Goal: Information Seeking & Learning: Check status

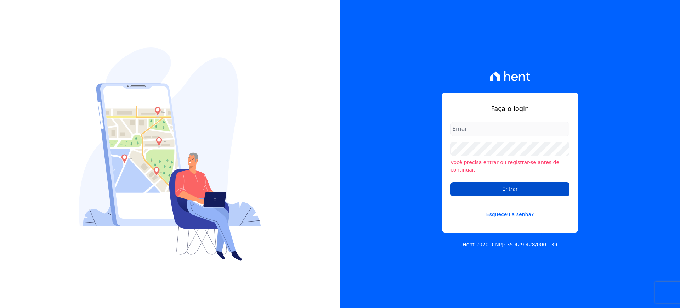
type input "[EMAIL_ADDRESS][DOMAIN_NAME]"
click at [495, 185] on input "Entrar" at bounding box center [509, 189] width 119 height 14
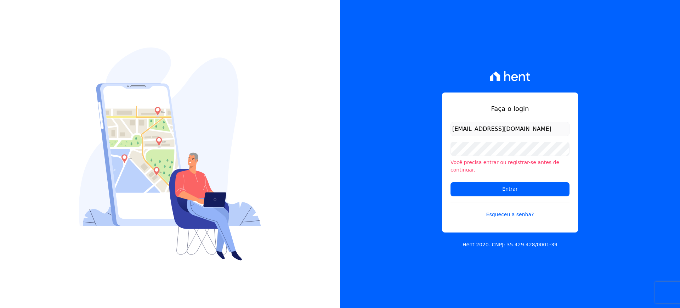
click at [396, 201] on div "Faça o login documentacao@construtoraminerva.com.br Você precisa entrar ou regi…" at bounding box center [510, 154] width 340 height 308
click at [479, 187] on input "Entrar" at bounding box center [509, 189] width 119 height 14
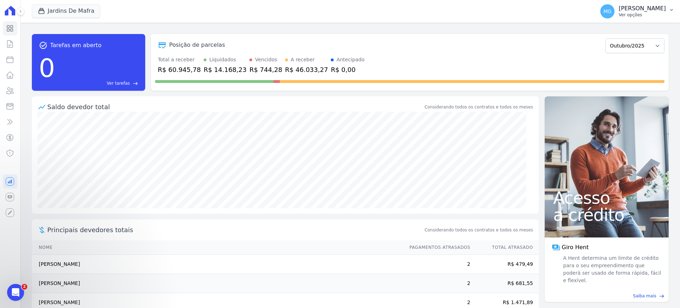
click at [618, 9] on p "Matheus Gianetti Figueiredo" at bounding box center [641, 8] width 47 height 7
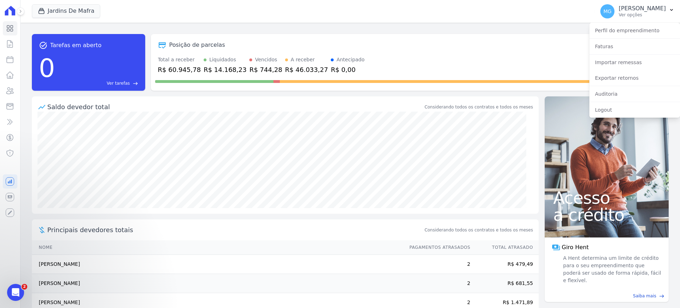
click at [508, 46] on div "Posição de parcelas" at bounding box center [378, 45] width 447 height 8
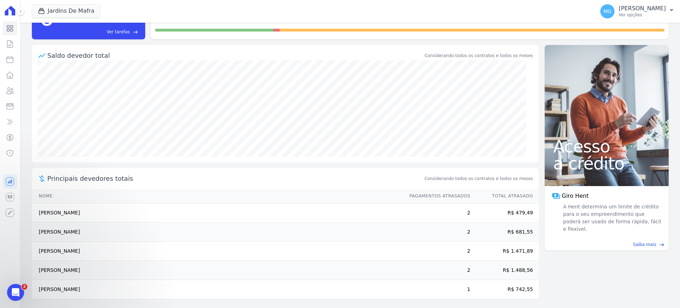
scroll to position [54, 0]
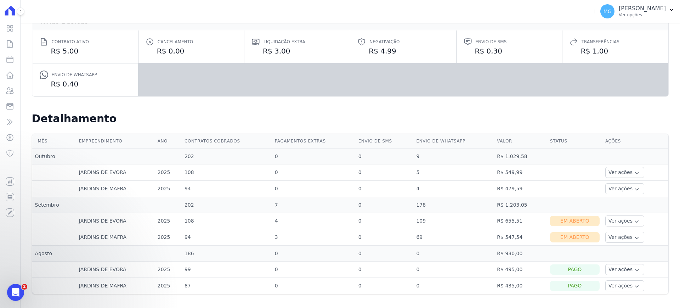
scroll to position [85, 0]
click at [634, 218] on icon "button" at bounding box center [637, 221] width 6 height 6
click at [608, 239] on link "Ver boleto" at bounding box center [634, 239] width 52 height 7
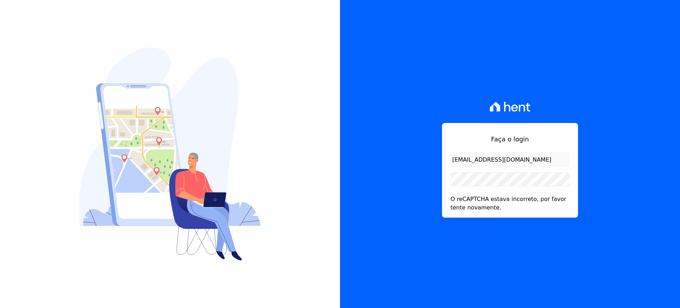
click at [463, 187] on form "documentacao@construtoraminerva.com.br O reCAPTCHA estava incorreto, por favor …" at bounding box center [509, 181] width 119 height 59
click at [418, 170] on div "Faça o login documentacao@construtoraminerva.com.br O reCAPTCHA estava incorret…" at bounding box center [510, 154] width 340 height 308
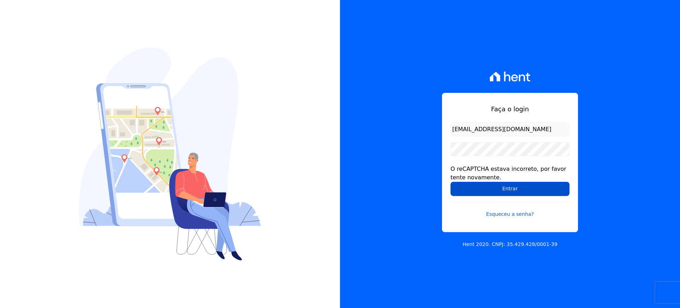
click at [459, 189] on input "Entrar" at bounding box center [509, 189] width 119 height 14
click at [507, 189] on input "Entrar" at bounding box center [509, 189] width 119 height 14
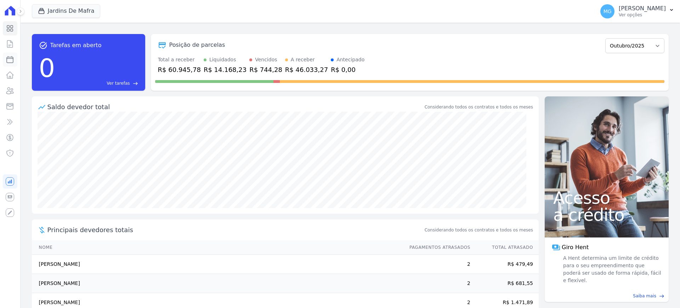
click at [12, 56] on icon at bounding box center [10, 59] width 6 height 6
select select
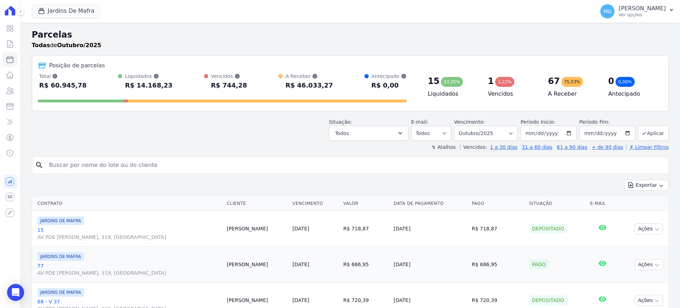
click at [145, 122] on div "Situação: Agendado Em Aberto Pago Processando Cancelado Vencido Transferindo De…" at bounding box center [350, 127] width 636 height 25
click at [658, 183] on icon "button" at bounding box center [661, 186] width 6 height 6
click at [650, 213] on span "Exportar CSV" at bounding box center [645, 213] width 38 height 7
drag, startPoint x: 53, startPoint y: 11, endPoint x: 49, endPoint y: 15, distance: 6.3
click at [53, 11] on button "Jardins De Mafra" at bounding box center [66, 10] width 69 height 13
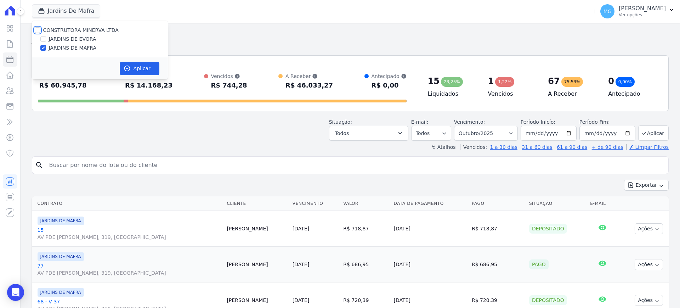
click at [36, 29] on input "CONSTRUTORA MINERVA LTDA" at bounding box center [38, 30] width 6 height 6
checkbox input "true"
click at [41, 40] on input "JARDINS DE EVORA" at bounding box center [43, 39] width 6 height 6
checkbox input "false"
click at [35, 29] on input "CONSTRUTORA MINERVA LTDA" at bounding box center [38, 30] width 6 height 6
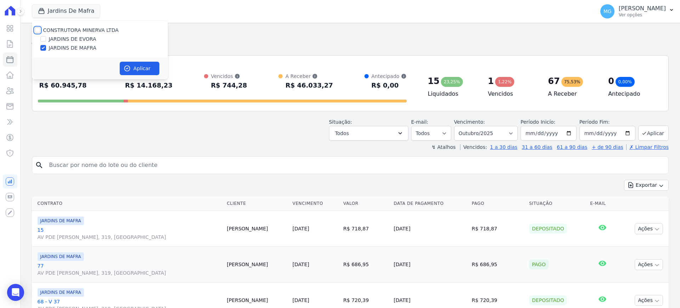
checkbox input "true"
click at [44, 47] on input "JARDINS DE MAFRA" at bounding box center [43, 48] width 6 height 6
checkbox input "false"
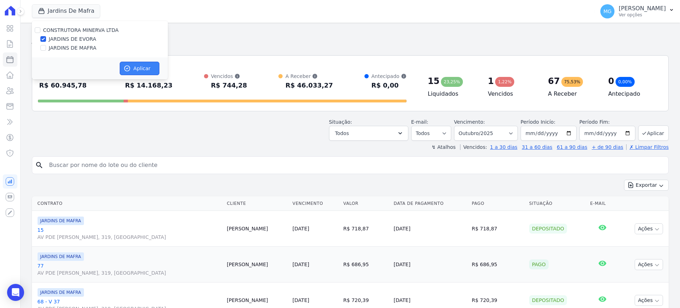
click at [134, 66] on button "Aplicar" at bounding box center [140, 68] width 40 height 13
click at [285, 47] on div "Todas de Outubro/2025" at bounding box center [350, 45] width 636 height 8
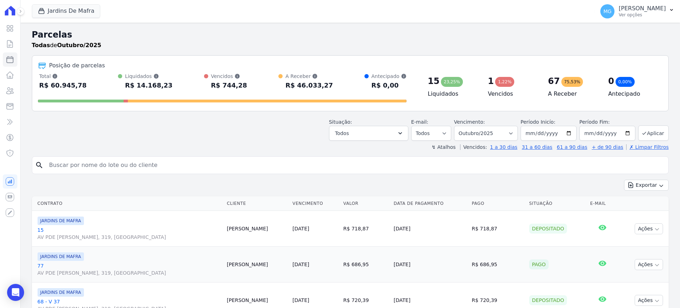
select select
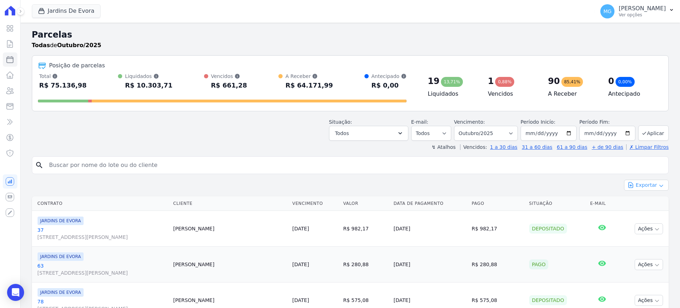
click at [646, 182] on button "Exportar" at bounding box center [646, 184] width 45 height 11
click at [641, 213] on span "Exportar CSV" at bounding box center [645, 213] width 38 height 7
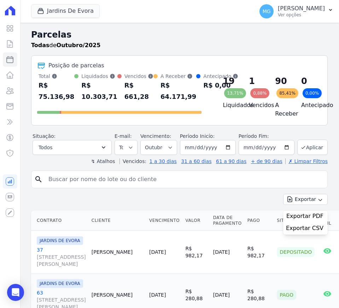
drag, startPoint x: 39, startPoint y: 75, endPoint x: 171, endPoint y: 101, distance: 134.5
click at [171, 101] on div "Total Soma das parcelas pagas, vencidas, em aberto e agendadas. Não considera p…" at bounding box center [119, 88] width 165 height 30
copy div "Total Soma das parcelas pagas, vencidas, em aberto e agendadas. Não considera p…"
click at [196, 102] on div at bounding box center [199, 88] width 6 height 28
drag, startPoint x: 38, startPoint y: 74, endPoint x: 170, endPoint y: 103, distance: 135.3
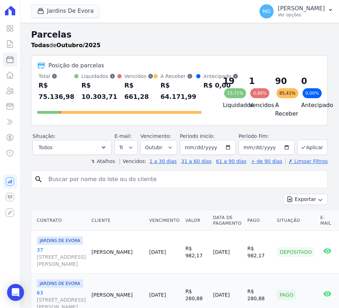
click at [170, 102] on div "Total Soma das parcelas pagas, vencidas, em aberto e agendadas. Não considera p…" at bounding box center [119, 88] width 165 height 30
copy div "Total Soma das parcelas pagas, vencidas, em aberto e agendadas. Não considera p…"
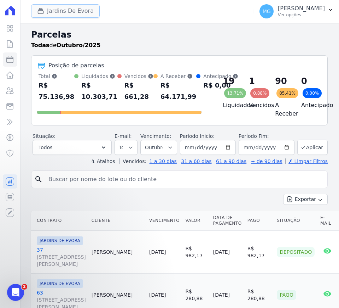
click at [69, 12] on button "Jardins De Evora" at bounding box center [65, 10] width 69 height 13
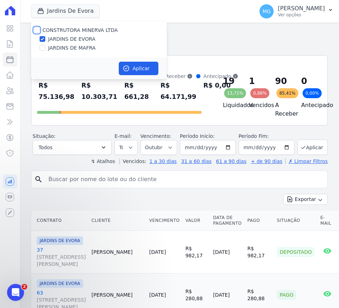
click at [36, 32] on input "CONSTRUTORA MINERVA LTDA" at bounding box center [37, 30] width 6 height 6
checkbox input "true"
click at [44, 40] on input "JARDINS DE EVORA" at bounding box center [43, 39] width 6 height 6
checkbox input "false"
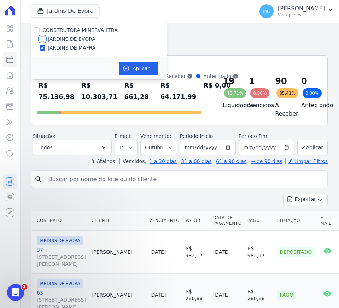
checkbox input "false"
click at [145, 69] on button "Aplicar" at bounding box center [139, 68] width 40 height 13
select select
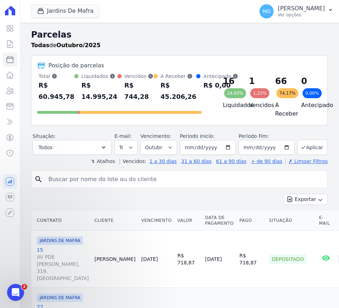
drag, startPoint x: 176, startPoint y: 105, endPoint x: 37, endPoint y: 76, distance: 141.6
click at [37, 76] on div "Posição de parcelas Total Soma das parcelas pagas, vencidas, em aberto e agenda…" at bounding box center [179, 90] width 297 height 70
copy div "Total Soma das parcelas pagas, vencidas, em aberto e agendadas. Não considera p…"
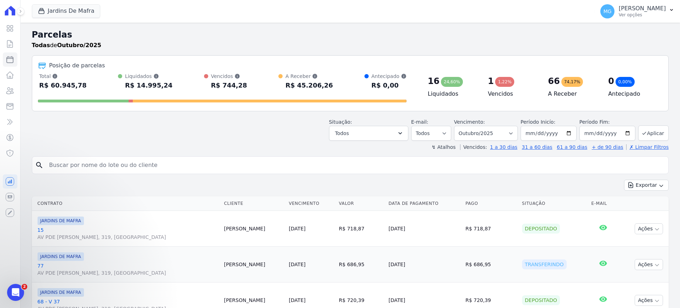
click at [65, 165] on input "search" at bounding box center [355, 165] width 620 height 14
type input "109"
select select
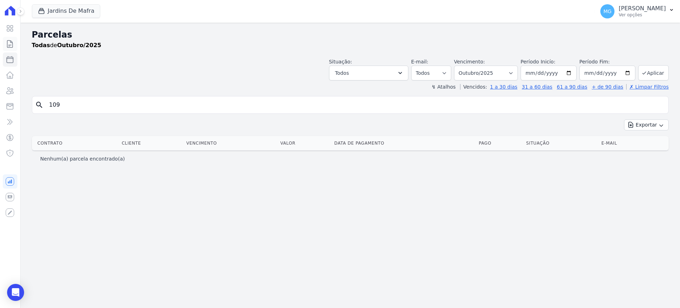
click at [9, 45] on icon at bounding box center [9, 43] width 5 height 7
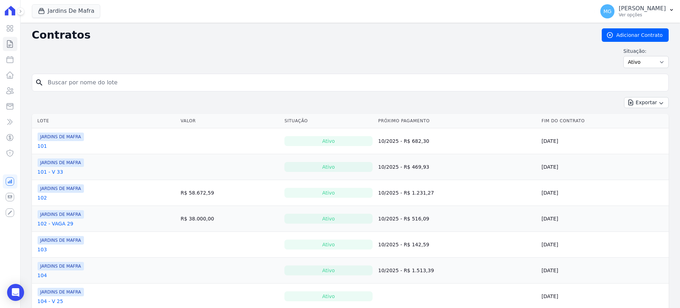
click at [77, 77] on input "search" at bounding box center [355, 82] width 622 height 14
type input "109"
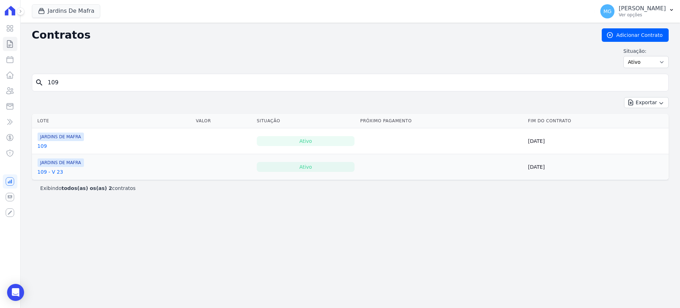
drag, startPoint x: 131, startPoint y: 96, endPoint x: 129, endPoint y: 99, distance: 3.6
click at [131, 95] on form "search 109" at bounding box center [350, 85] width 636 height 23
drag, startPoint x: 185, startPoint y: 104, endPoint x: 191, endPoint y: 116, distance: 13.5
click at [185, 104] on div "Exportar Exportar PDF Exportar CSV Exportar Fichas" at bounding box center [350, 105] width 636 height 17
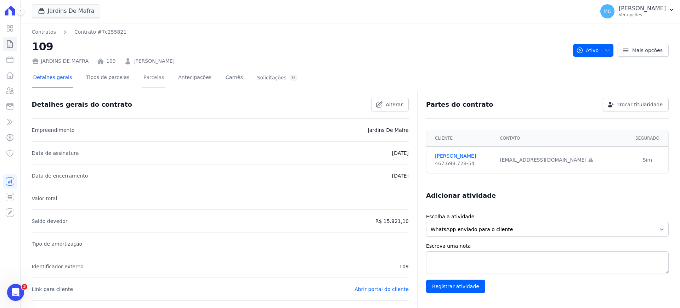
click at [144, 74] on link "Parcelas" at bounding box center [153, 78] width 23 height 19
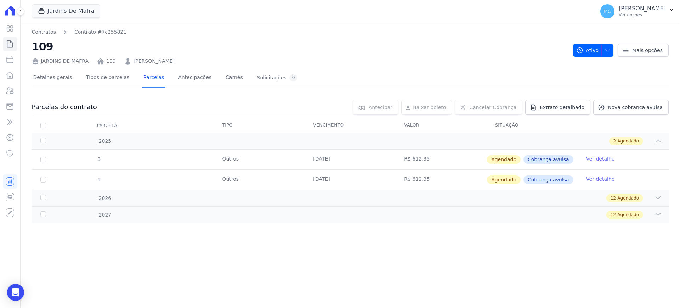
drag, startPoint x: 310, startPoint y: 160, endPoint x: 364, endPoint y: 183, distance: 58.6
click at [364, 183] on tbody "3 Outros [DATE] R$ 612,35 [GEOGRAPHIC_DATA] Cobrança avulsa Ver detalhe 4 Outro…" at bounding box center [350, 169] width 636 height 40
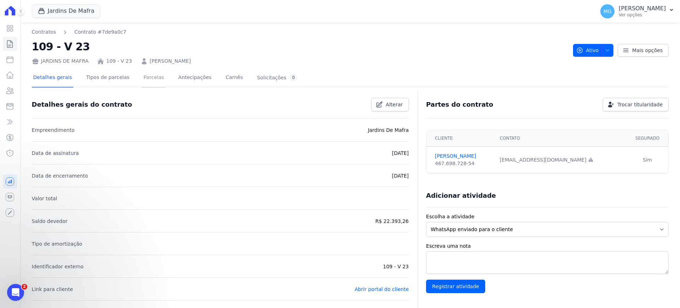
click at [142, 76] on link "Parcelas" at bounding box center [153, 78] width 23 height 19
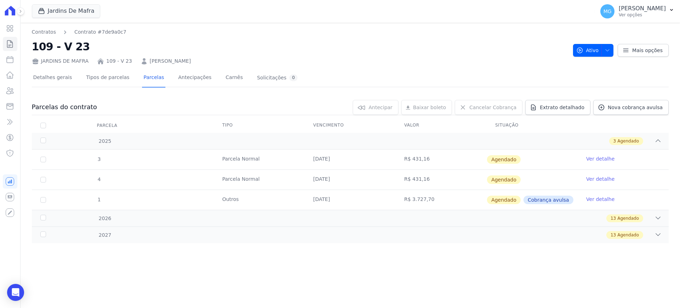
click at [248, 15] on div "Jardins De Mafra CONSTRUTORA MINERVA LTDA JARDINS DE EVORA JARDINS DE MAFRA Apl…" at bounding box center [312, 11] width 560 height 23
